Goal: Task Accomplishment & Management: Use online tool/utility

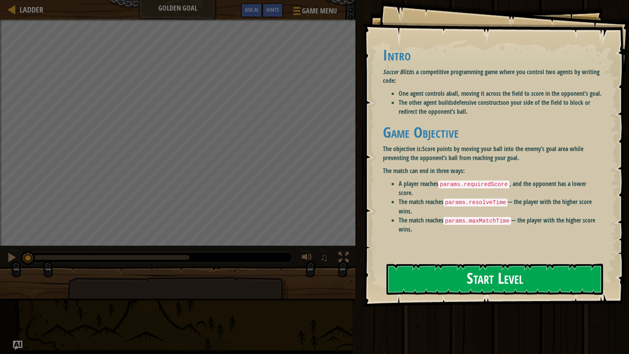
click at [412, 273] on button "Start Level" at bounding box center [494, 279] width 216 height 31
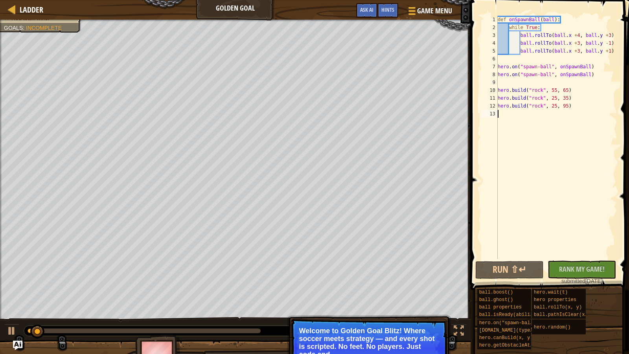
click at [248, 328] on div at bounding box center [215, 331] width 383 height 10
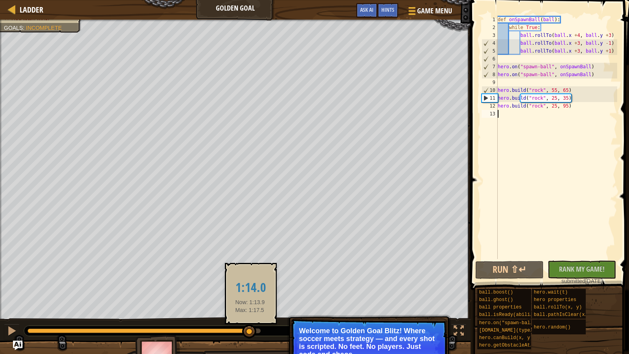
click at [250, 329] on div at bounding box center [143, 331] width 233 height 5
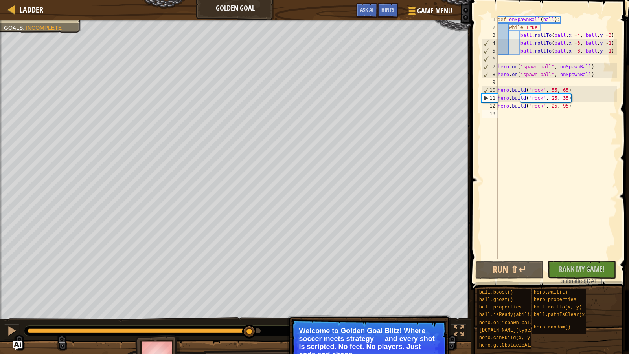
click at [258, 334] on div at bounding box center [215, 331] width 383 height 10
click at [257, 333] on div at bounding box center [215, 331] width 383 height 10
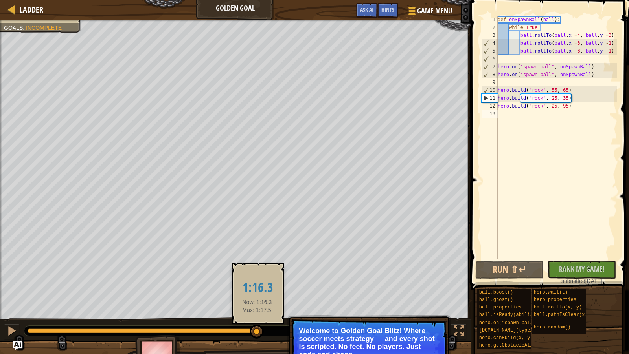
click at [257, 331] on div at bounding box center [143, 331] width 233 height 5
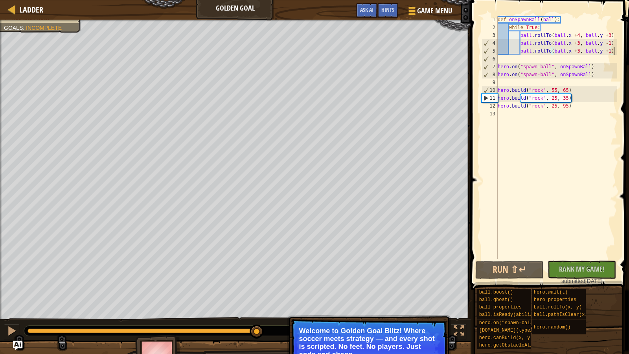
click at [614, 53] on div "def onSpawnBall ( ball ) : while True : ball . rollTo ( ball . x + 4 , ball . y…" at bounding box center [556, 145] width 121 height 259
type textarea "ball.rollTo(ball.x +3, ball.y +1)"
click at [614, 62] on div "def onSpawnBall ( ball ) : while True : ball . rollTo ( ball . x + 4 , ball . y…" at bounding box center [556, 145] width 121 height 259
drag, startPoint x: 612, startPoint y: 68, endPoint x: 496, endPoint y: 65, distance: 116.3
click at [496, 65] on div "1 2 3 4 5 6 7 8 9 10 11 12 13 def onSpawnBall ( ball ) : while True : ball . ro…" at bounding box center [548, 138] width 137 height 244
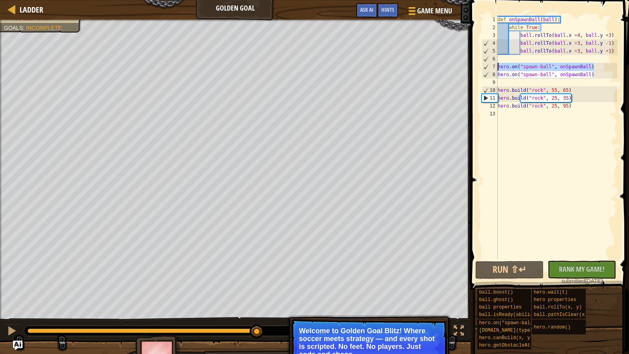
click at [496, 65] on div "7" at bounding box center [490, 67] width 16 height 8
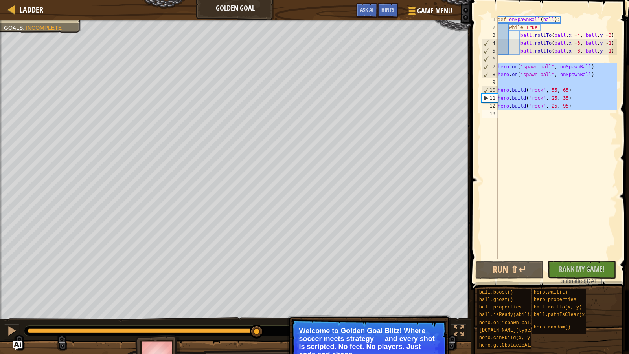
drag, startPoint x: 496, startPoint y: 65, endPoint x: 592, endPoint y: 122, distance: 112.0
click at [600, 134] on div "hero.on("spawn-ball", onSpawnBall) 1 2 3 4 5 6 7 8 9 10 11 12 13 def onSpawnBal…" at bounding box center [548, 138] width 137 height 244
type textarea "[DOMAIN_NAME]("rock", 25, 95)"
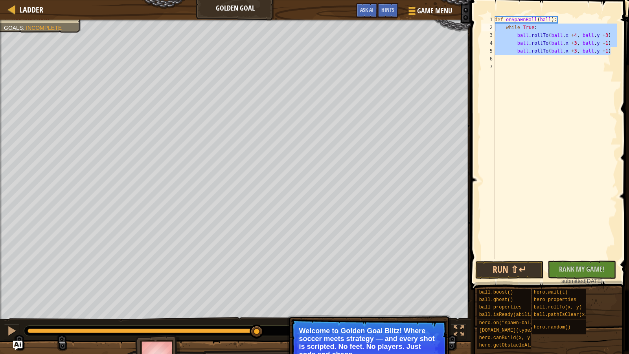
drag, startPoint x: 614, startPoint y: 53, endPoint x: 492, endPoint y: 27, distance: 125.0
click at [492, 27] on div "1 2 3 4 5 6 7 def onSpawnBall ( ball ) : while True : ball . rollTo ( ball . x …" at bounding box center [548, 138] width 137 height 244
type textarea "while True: ball.rollTo(ball.x +4, ball.y +3)"
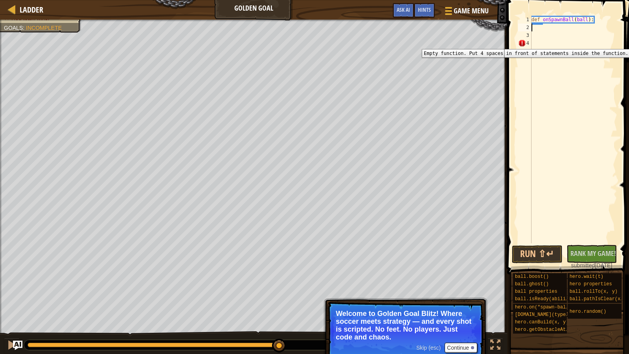
click at [522, 43] on div "4" at bounding box center [524, 43] width 13 height 8
type textarea "def onSpawnBall(ball):"
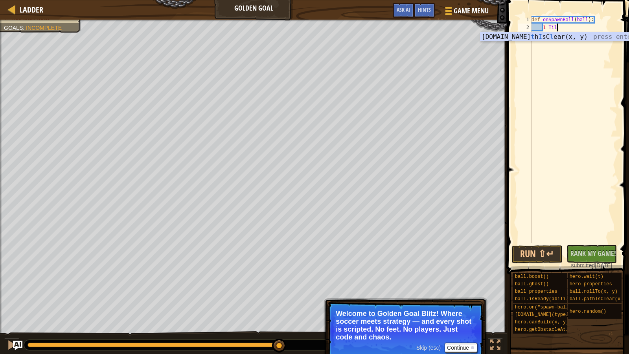
scroll to position [4, 2]
type textarea "1"
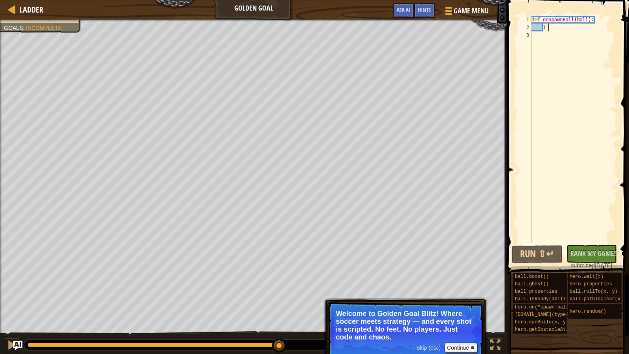
type textarea "1"
type textarea "def onSpawnBall(ball):"
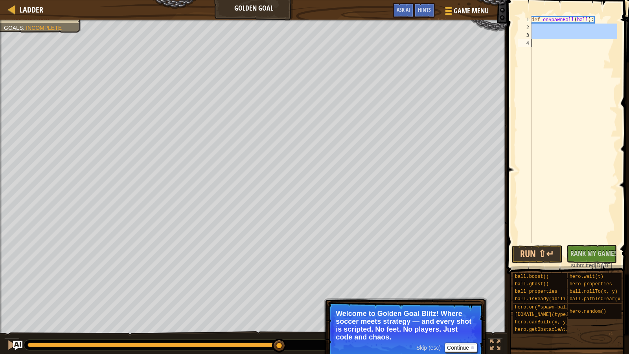
scroll to position [4, 0]
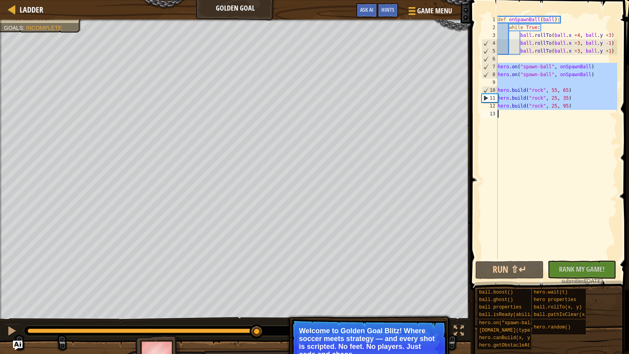
type textarea "[DOMAIN_NAME]("rock", 25, 95)"
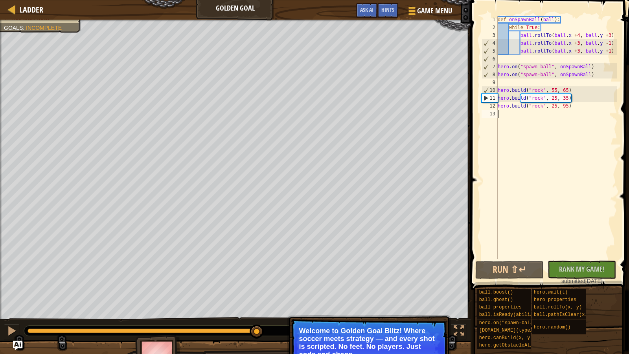
click at [616, 113] on div "def onSpawnBall ( ball ) : while True : ball . rollTo ( ball . x + 4 , ball . y…" at bounding box center [556, 145] width 121 height 259
click at [496, 265] on button "Run ⇧↵" at bounding box center [509, 270] width 68 height 18
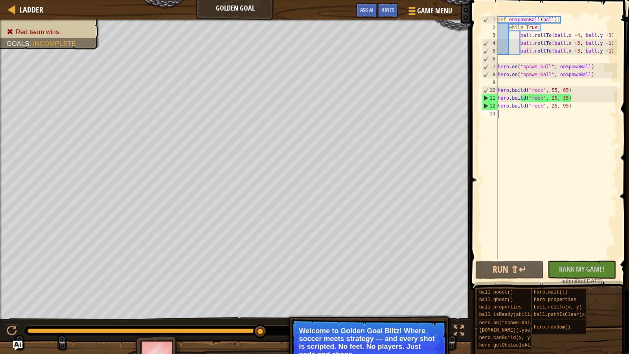
click at [585, 108] on div "def onSpawnBall ( ball ) : while True : ball . rollTo ( ball . x + 4 , ball . y…" at bounding box center [556, 145] width 121 height 259
click at [586, 106] on div "def onSpawnBall ( ball ) : while True : ball . rollTo ( ball . x + 4 , ball . y…" at bounding box center [556, 145] width 121 height 259
click at [610, 52] on div "def onSpawnBall ( ball ) : while True : ball . rollTo ( ball . x + 4 , ball . y…" at bounding box center [556, 145] width 121 height 259
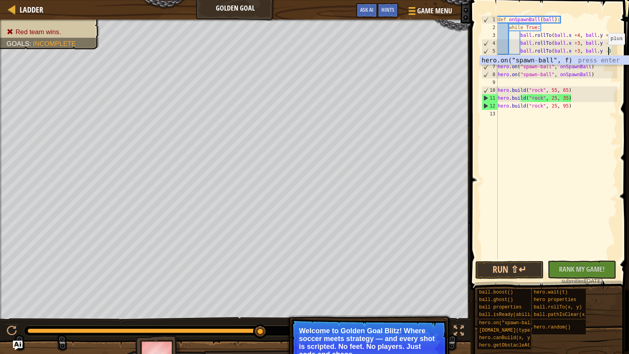
scroll to position [4, 9]
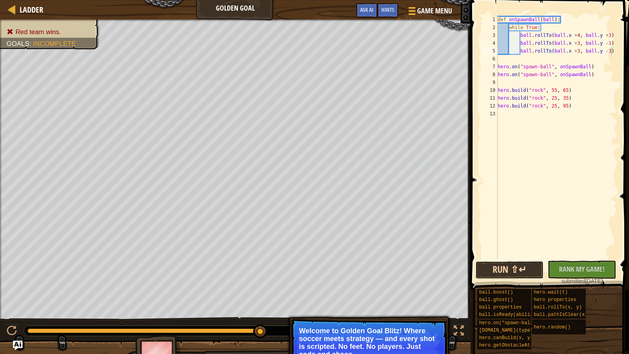
click at [508, 267] on button "Run ⇧↵" at bounding box center [509, 270] width 68 height 18
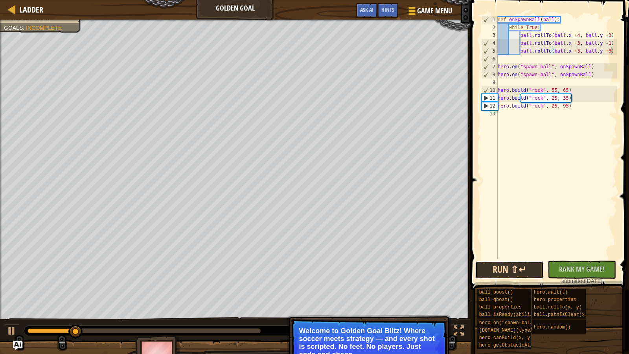
click at [513, 271] on button "Run ⇧↵" at bounding box center [509, 270] width 68 height 18
click at [515, 273] on button "Run ⇧↵" at bounding box center [509, 270] width 68 height 18
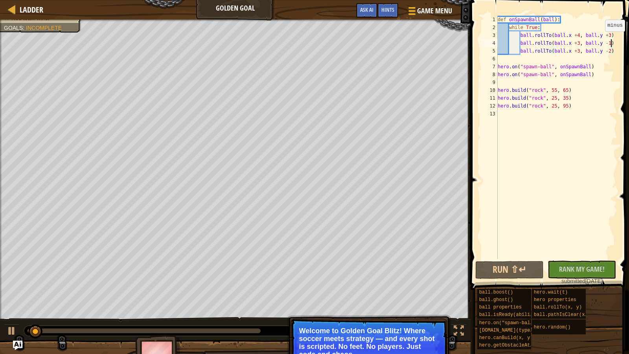
click at [609, 39] on div "def onSpawnBall ( ball ) : while True : ball . rollTo ( ball . x + 4 , ball . y…" at bounding box center [556, 145] width 121 height 259
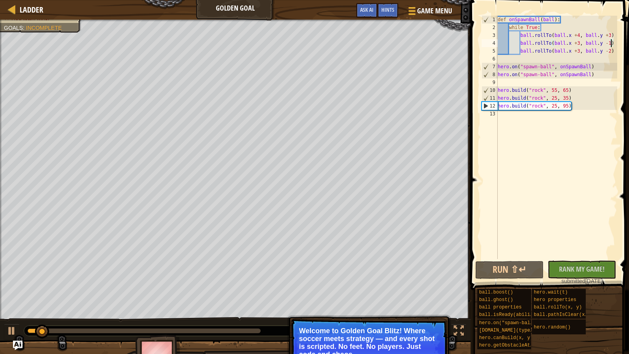
click at [615, 54] on div "def onSpawnBall ( ball ) : while True : ball . rollTo ( ball . x + 4 , ball . y…" at bounding box center [556, 145] width 121 height 259
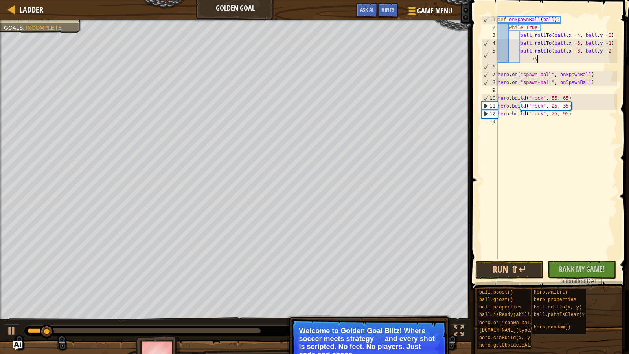
type textarea "ball.rollTo(ball.x +3, ball.y -2)"
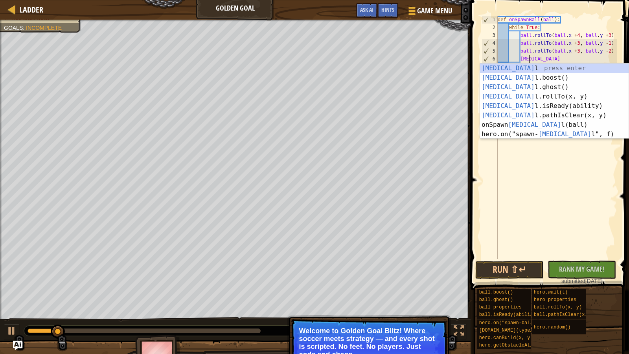
scroll to position [4, 2]
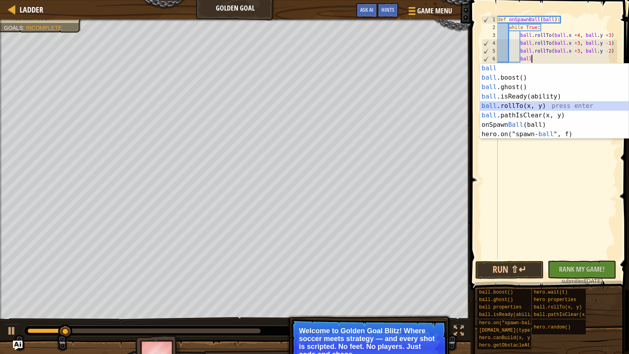
click at [537, 110] on div "ball press enter ball .boost() press enter ball .ghost() press enter ball .isRe…" at bounding box center [554, 111] width 149 height 94
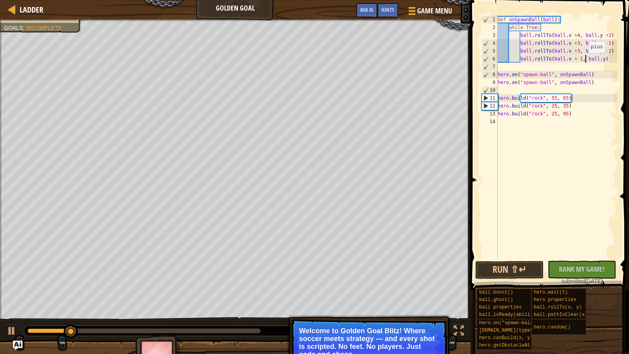
click at [584, 61] on div "def onSpawnBall ( ball ) : while True : ball . rollTo ( ball . x + 4 , ball . y…" at bounding box center [556, 145] width 121 height 259
click at [510, 264] on button "Run ⇧↵" at bounding box center [509, 270] width 68 height 18
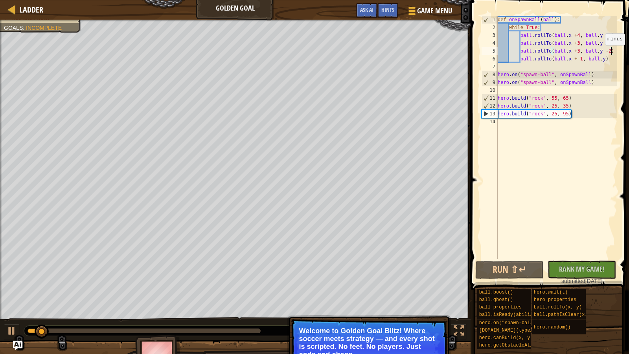
click at [610, 53] on div "def onSpawnBall ( ball ) : while True : ball . rollTo ( ball . x + 4 , ball . y…" at bounding box center [556, 145] width 121 height 259
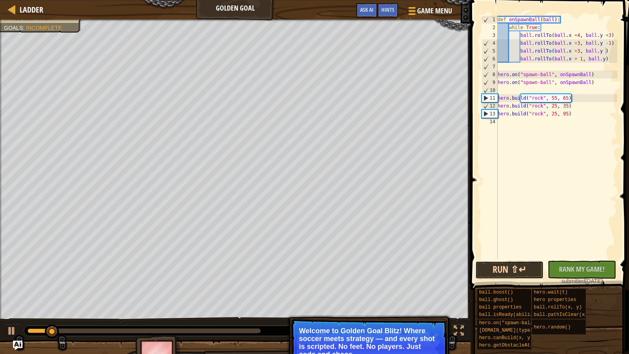
click at [521, 270] on button "Run ⇧↵" at bounding box center [509, 270] width 68 height 18
click at [610, 44] on div "def onSpawnBall ( ball ) : while True : ball . rollTo ( ball . x + 4 , ball . y…" at bounding box center [556, 145] width 121 height 259
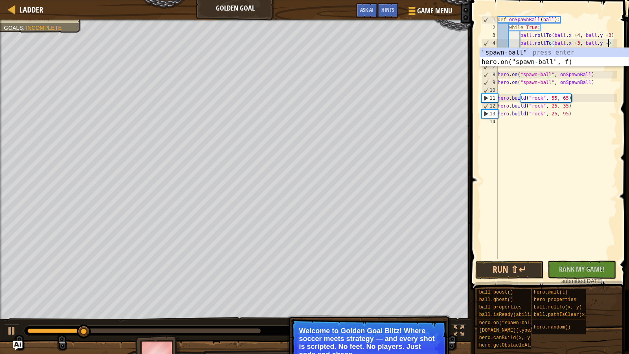
scroll to position [4, 9]
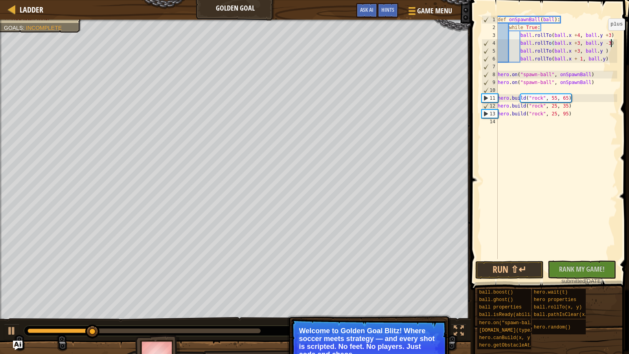
click at [610, 38] on div "def onSpawnBall ( ball ) : while True : ball . rollTo ( ball . x + 4 , ball . y…" at bounding box center [556, 145] width 121 height 259
click at [515, 273] on button "Run ⇧↵" at bounding box center [509, 270] width 68 height 18
click at [515, 268] on button "Run ⇧↵" at bounding box center [509, 270] width 68 height 18
click at [611, 42] on div "def onSpawnBall ( ball ) : while True : ball . rollTo ( ball . x + 4 , ball . y…" at bounding box center [556, 145] width 121 height 259
click at [618, 31] on span at bounding box center [550, 133] width 165 height 313
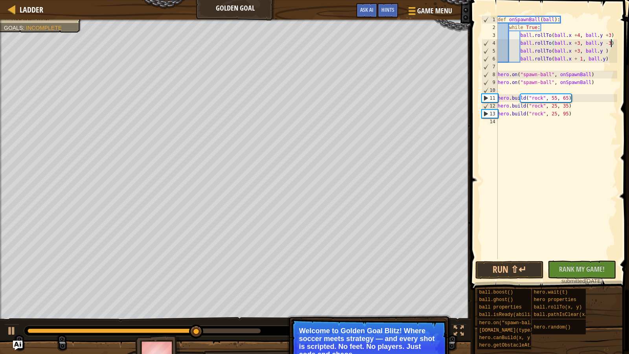
click at [617, 36] on span at bounding box center [550, 133] width 165 height 313
click at [616, 36] on div "def onSpawnBall ( ball ) : while True : ball . rollTo ( ball . x + 4 , ball . y…" at bounding box center [556, 145] width 121 height 259
type textarea "ball.rollTo(ball.x +4, ball.y +3)"
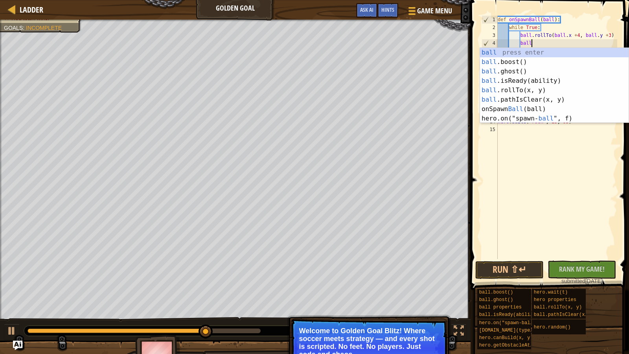
type textarea "ball."
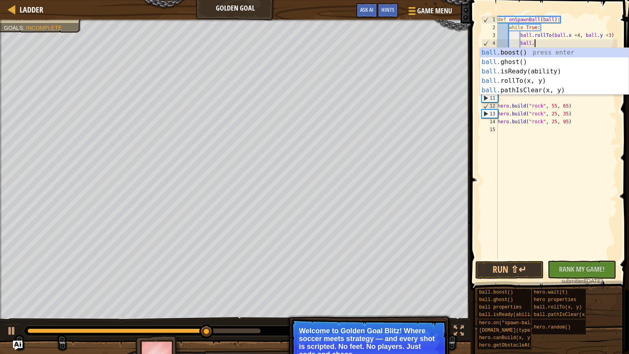
scroll to position [4, 2]
click at [582, 53] on div "ball. boost() press enter ball. ghost() press enter ball. isReady(ability) pres…" at bounding box center [554, 81] width 149 height 66
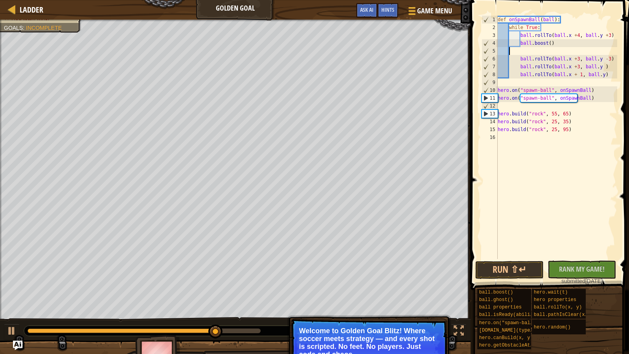
scroll to position [4, 0]
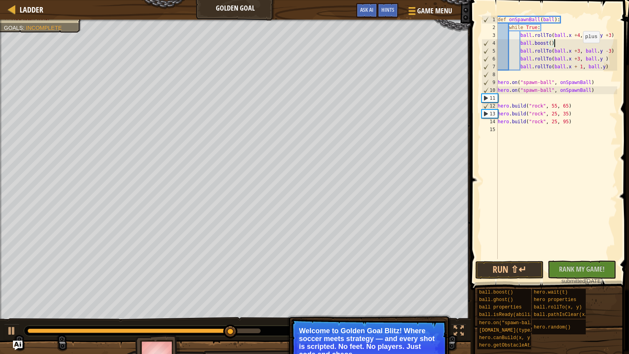
click at [579, 51] on div "def onSpawnBall ( ball ) : while True : ball . rollTo ( ball . x + 4 , ball . y…" at bounding box center [556, 145] width 121 height 259
click at [610, 52] on div "def onSpawnBall ( ball ) : while True : ball . rollTo ( ball . x + 4 , ball . y…" at bounding box center [556, 145] width 121 height 259
click at [578, 60] on div "def onSpawnBall ( ball ) : while True : ball . rollTo ( ball . x + 4 , ball . y…" at bounding box center [556, 145] width 121 height 259
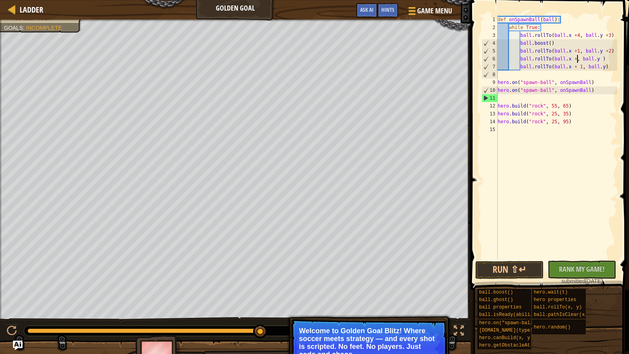
scroll to position [4, 7]
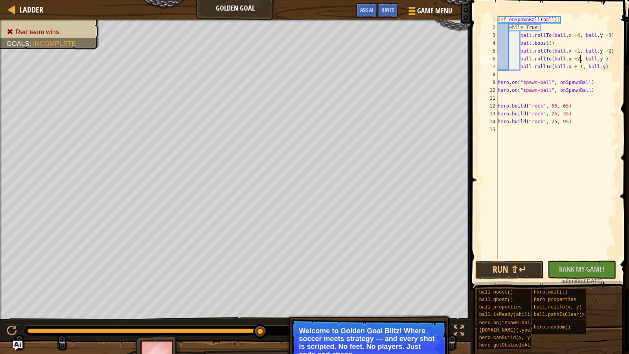
click at [602, 62] on div "def onSpawnBall ( ball ) : while True : ball . rollTo ( ball . x + 4 , ball . y…" at bounding box center [556, 145] width 121 height 259
click at [605, 68] on div "def onSpawnBall ( ball ) : while True : ball . rollTo ( ball . x + 4 , ball . y…" at bounding box center [556, 145] width 121 height 259
type textarea "ball.rollTo(ball.x + 1, ball.y-5)"
click at [510, 268] on button "Run ⇧↵" at bounding box center [509, 270] width 68 height 18
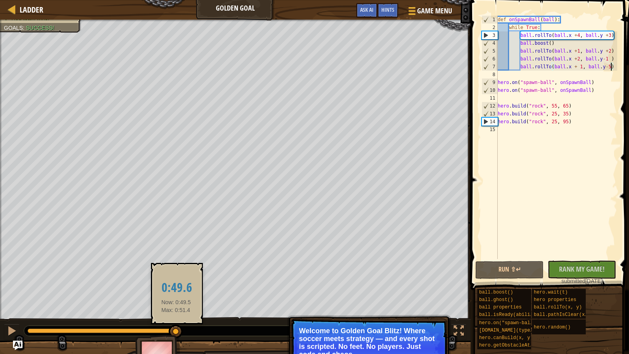
click at [176, 332] on div at bounding box center [104, 331] width 154 height 5
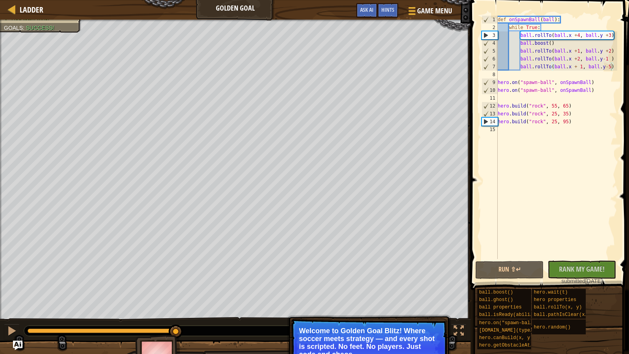
click at [349, 335] on p "Welcome to Golden Goal Blitz! Where soccer meets strategy — and every shot is s…" at bounding box center [368, 342] width 139 height 31
click at [423, 346] on p "Welcome to Golden Goal Blitz! Where soccer meets strategy — and every shot is s…" at bounding box center [368, 342] width 139 height 31
click at [9, 328] on div at bounding box center [12, 331] width 10 height 10
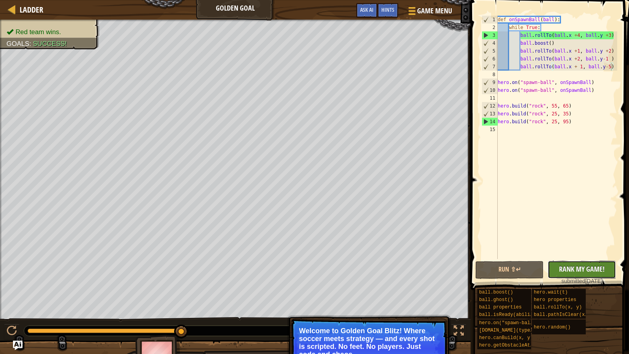
click at [589, 268] on span "Rank My Game!" at bounding box center [582, 269] width 46 height 10
click at [249, 12] on div "Ladder Golden Goal Game Menu Done Hints Ask AI" at bounding box center [235, 10] width 470 height 20
click at [246, 7] on div "Ladder Golden Goal Game Menu Done Hints Ask AI" at bounding box center [235, 10] width 470 height 20
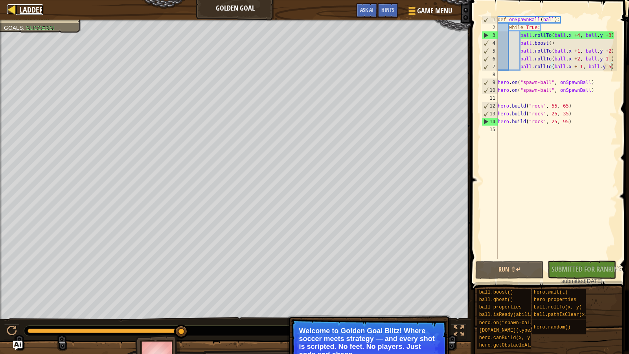
click at [39, 9] on span "Ladder" at bounding box center [32, 9] width 24 height 11
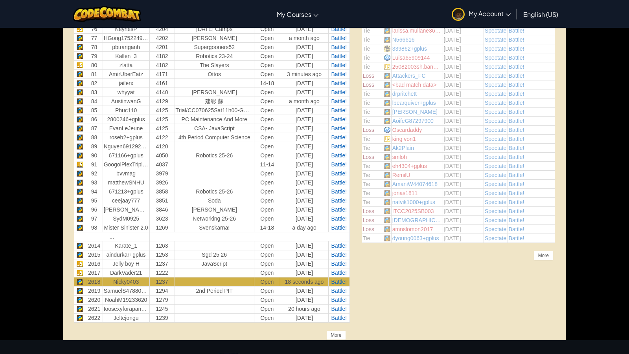
scroll to position [1067, 0]
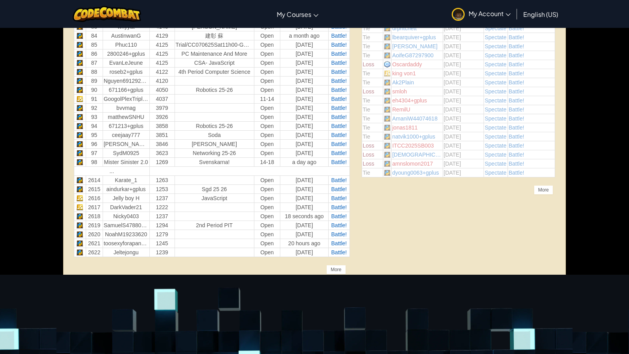
click at [136, 212] on td "Nicky0403" at bounding box center [126, 216] width 47 height 9
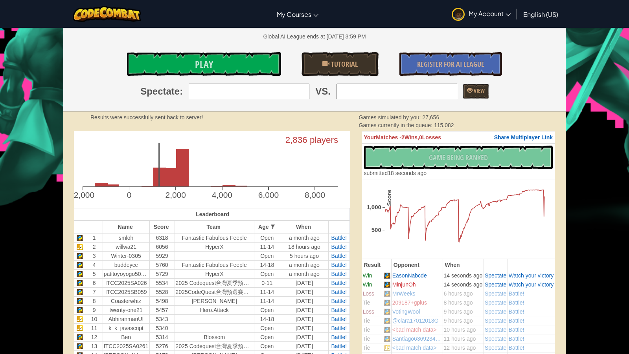
scroll to position [0, 0]
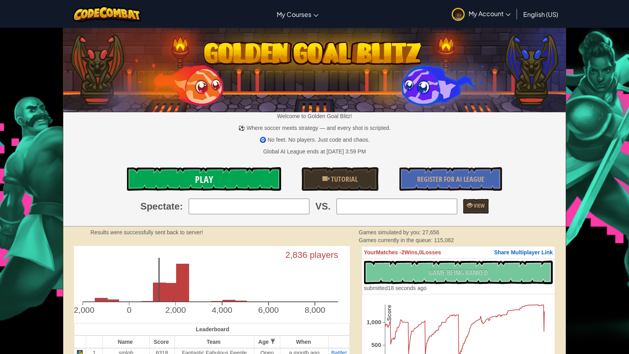
click at [253, 179] on link "Play" at bounding box center [204, 179] width 154 height 24
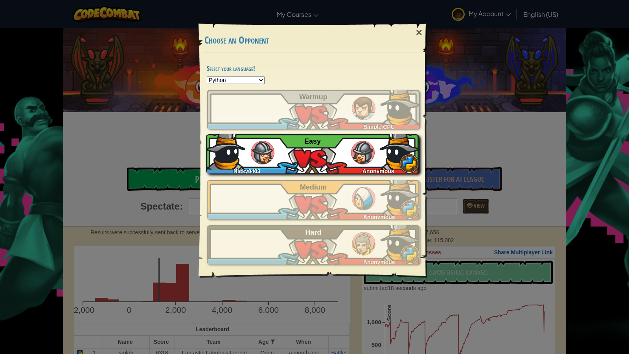
click at [270, 152] on img at bounding box center [263, 153] width 24 height 24
